Goal: Task Accomplishment & Management: Manage account settings

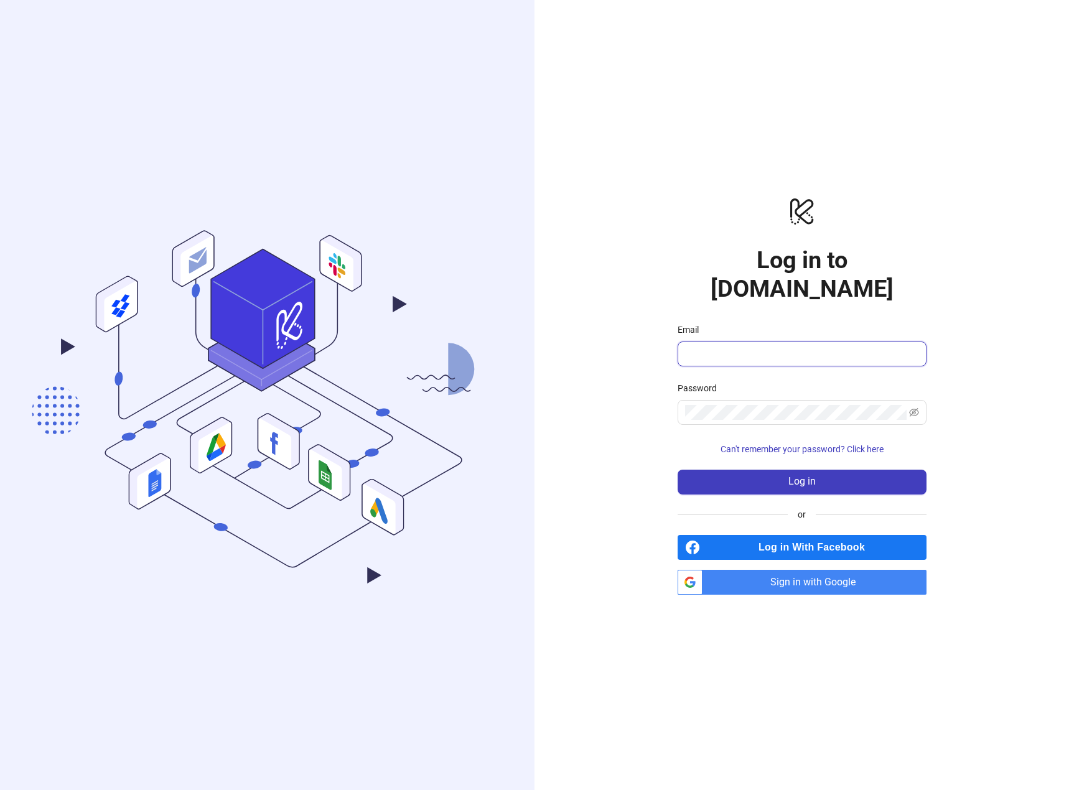
click at [805, 347] on input "Email" at bounding box center [801, 354] width 232 height 15
drag, startPoint x: 621, startPoint y: 424, endPoint x: 655, endPoint y: 418, distance: 34.9
click at [621, 424] on div "logo/logo-mobile Log in to Kitchn.io Email Password Can't remember your passwor…" at bounding box center [802, 395] width 535 height 790
click at [794, 575] on span "Sign in with Google" at bounding box center [817, 582] width 219 height 25
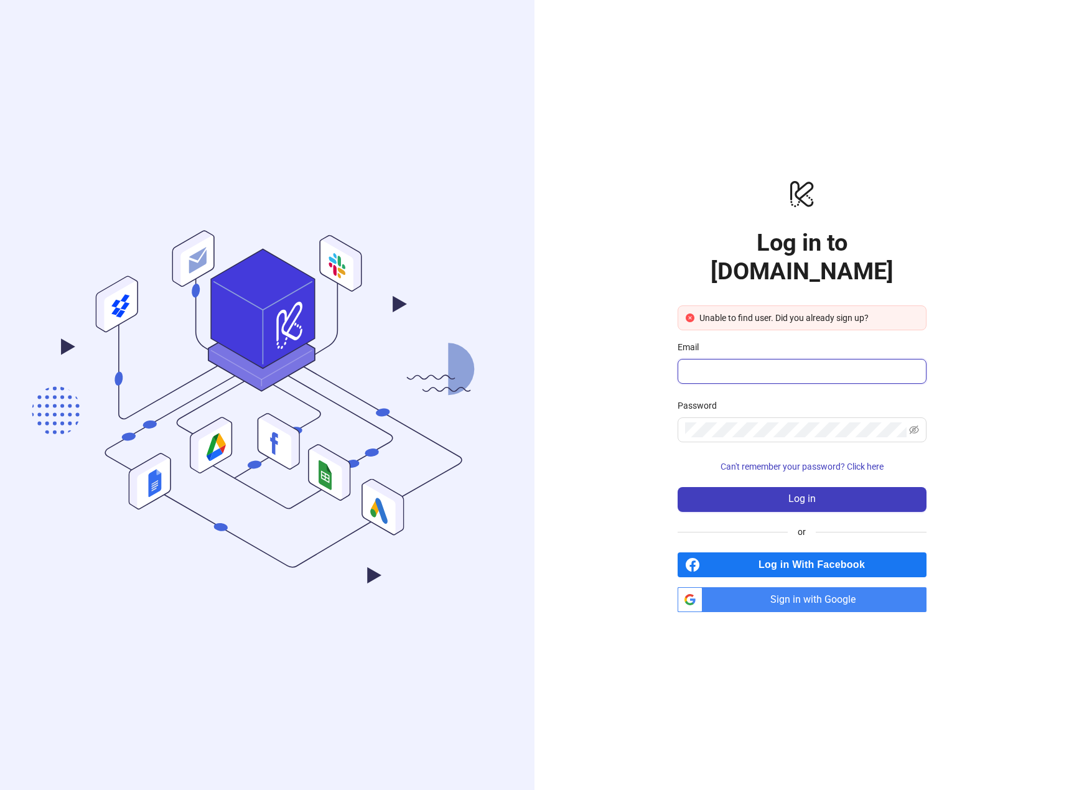
click at [767, 364] on input "Email" at bounding box center [801, 371] width 232 height 15
click at [596, 369] on div "logo/logo-mobile Log in to [DOMAIN_NAME] Unable to find user. Did you already s…" at bounding box center [802, 395] width 535 height 790
click at [655, 380] on div "logo/logo-mobile Log in to [DOMAIN_NAME] Unable to find user. Did you already s…" at bounding box center [802, 395] width 535 height 790
